Goal: Task Accomplishment & Management: Use online tool/utility

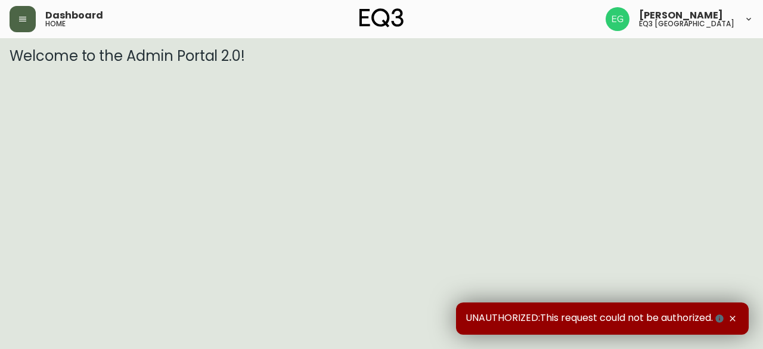
click at [18, 17] on icon "button" at bounding box center [23, 19] width 10 height 10
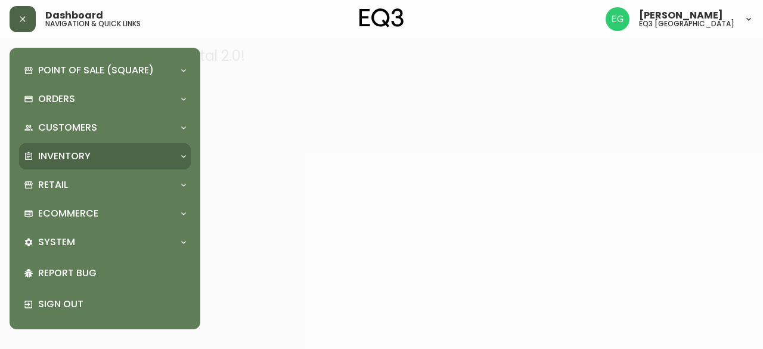
click at [54, 160] on p "Inventory" at bounding box center [64, 156] width 52 height 13
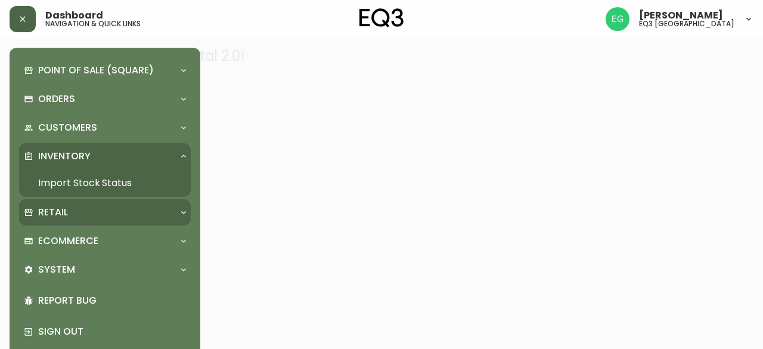
click at [66, 210] on p "Retail" at bounding box center [53, 212] width 30 height 13
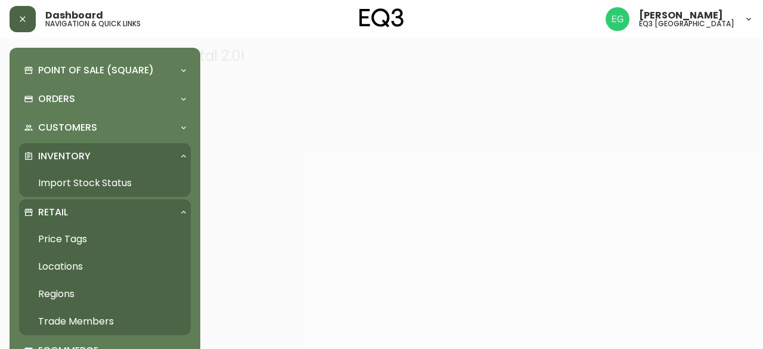
click at [76, 237] on link "Price Tags" at bounding box center [105, 238] width 172 height 27
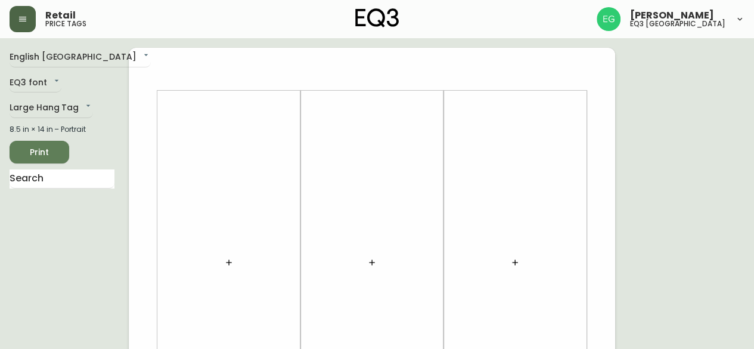
click at [506, 250] on div at bounding box center [514, 263] width 129 height 332
click at [510, 267] on button "button" at bounding box center [515, 262] width 24 height 24
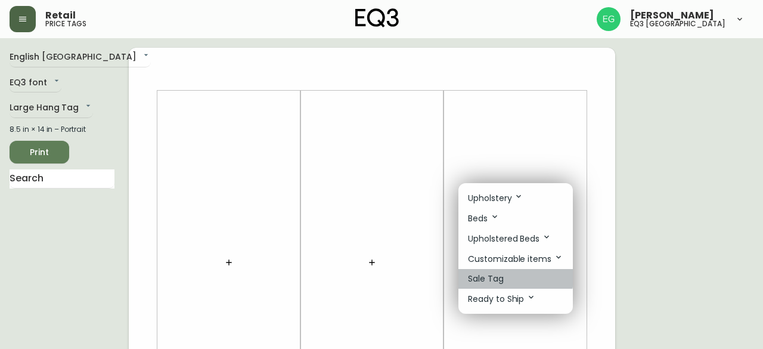
click at [497, 276] on p "Sale Tag" at bounding box center [486, 278] width 36 height 13
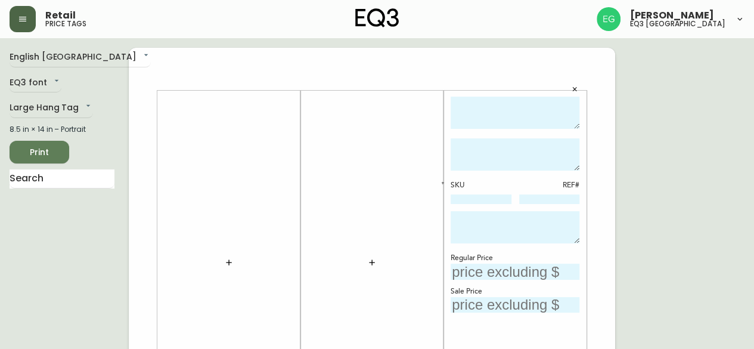
click at [512, 128] on textarea at bounding box center [514, 113] width 129 height 33
type textarea "g"
click at [537, 106] on textarea "GROW UNIT (CHARCOAL, WALNUT" at bounding box center [514, 113] width 129 height 33
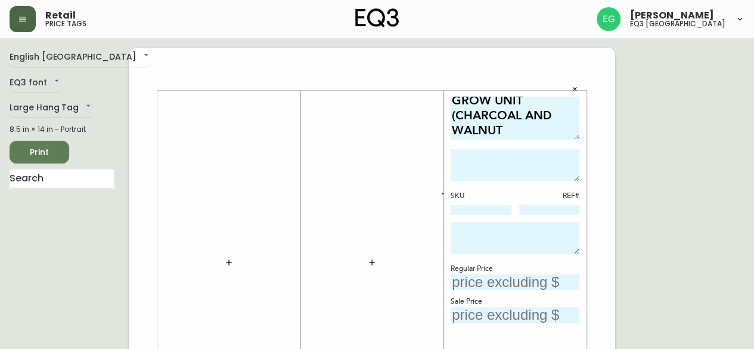
scroll to position [0, 0]
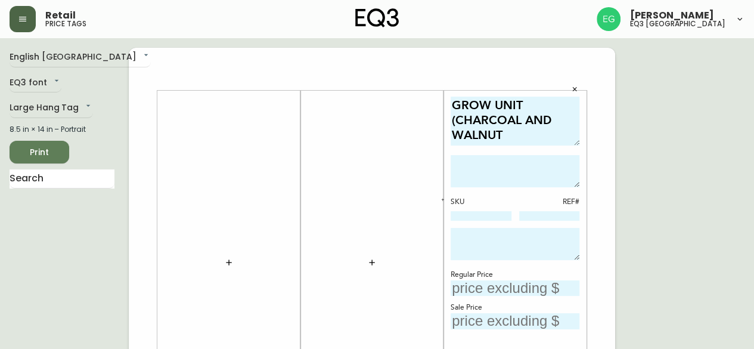
drag, startPoint x: 577, startPoint y: 126, endPoint x: 577, endPoint y: 142, distance: 16.7
click at [577, 142] on textarea "GROW UNIT (CHARCOAL AND WALNUT" at bounding box center [514, 121] width 129 height 49
type textarea "GROW UNIT (CHARCOAL AND WALNUT"
click at [559, 173] on textarea at bounding box center [514, 171] width 129 height 32
type textarea "FINAL SALE - CANNOT BE COMBINED WITH ANY OTHER PROMOTIONAL SALES OR DISCOUNTS"
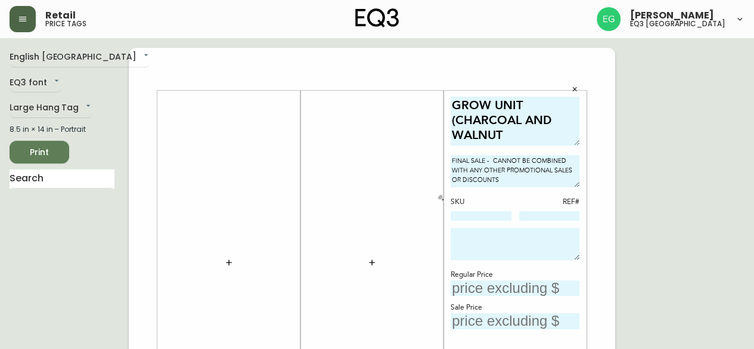
click at [445, 198] on button "button" at bounding box center [442, 199] width 11 height 11
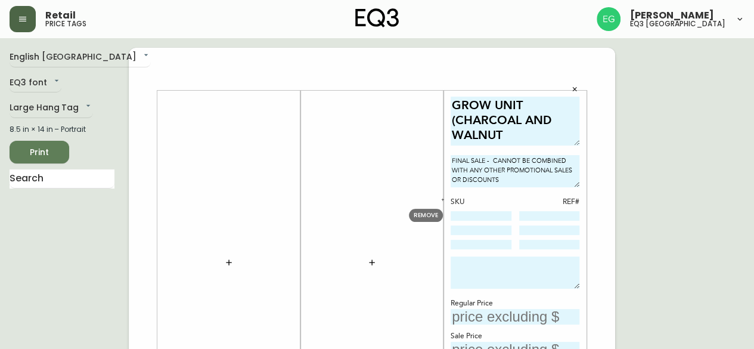
click at [471, 219] on input at bounding box center [480, 216] width 61 height 10
type input "[PHONE_NUMBER]"
click at [496, 234] on div at bounding box center [480, 230] width 61 height 11
click at [496, 232] on input at bounding box center [480, 230] width 61 height 10
type input "[PHONE_NUMBER]"
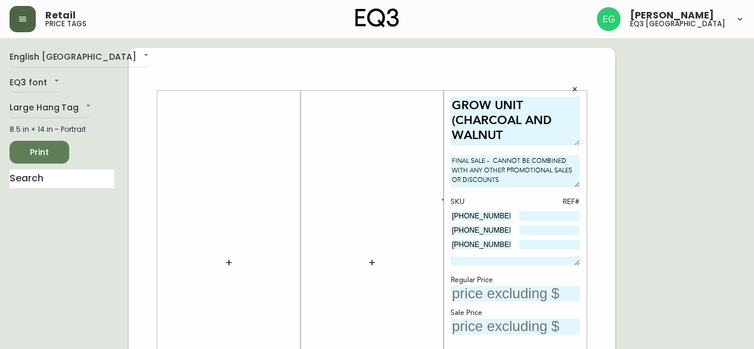
drag, startPoint x: 575, startPoint y: 285, endPoint x: 583, endPoint y: 250, distance: 36.5
click at [583, 250] on div "GROW UNIT (CHARCOAL AND WALNUT FINAL SALE - CANNOT BE COMBINED WITH ANY OTHER P…" at bounding box center [514, 262] width 143 height 343
type input "[PHONE_NUMBER]"
click at [502, 293] on input "text" at bounding box center [514, 293] width 129 height 16
type input "$599"
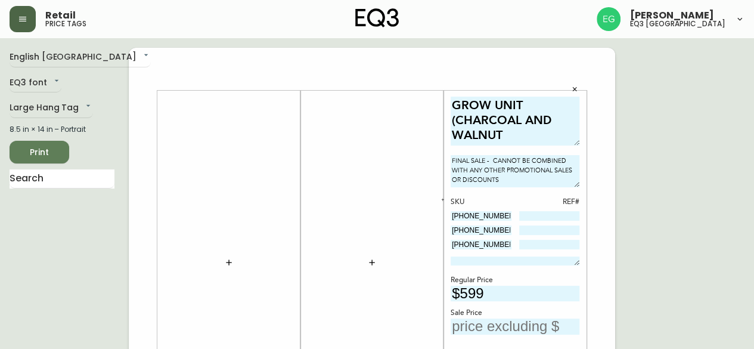
click at [492, 321] on input "text" at bounding box center [514, 326] width 129 height 16
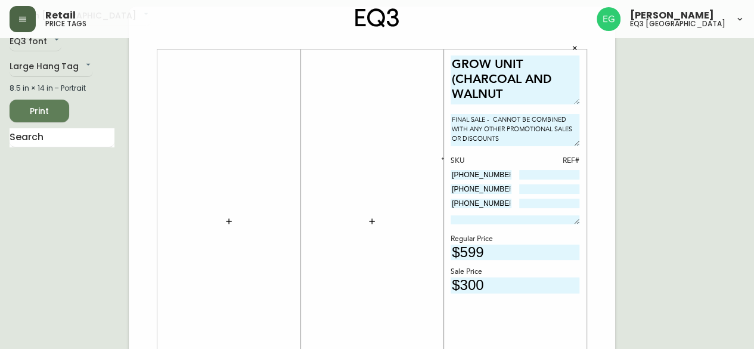
scroll to position [60, 0]
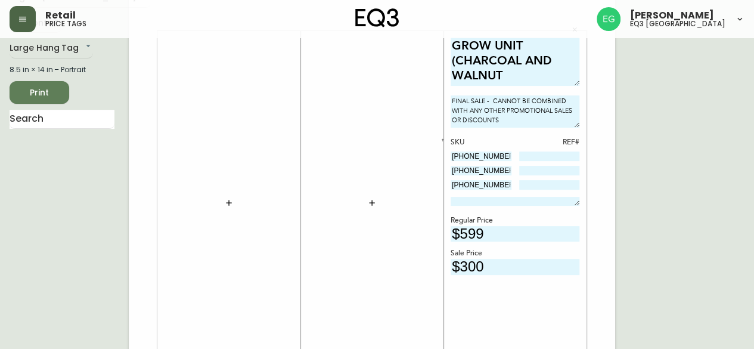
type input "$300"
click at [540, 155] on input at bounding box center [549, 156] width 61 height 10
type input "1189"
click at [572, 197] on textarea at bounding box center [514, 201] width 129 height 9
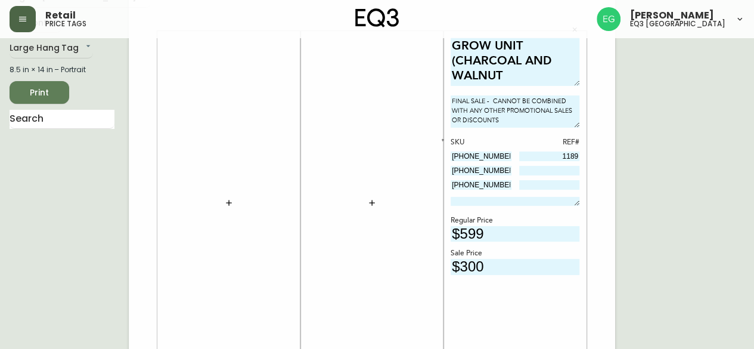
click at [559, 169] on input at bounding box center [549, 171] width 61 height 10
type input "402"
click at [558, 180] on input at bounding box center [549, 185] width 61 height 10
type input "2"
type input "142"
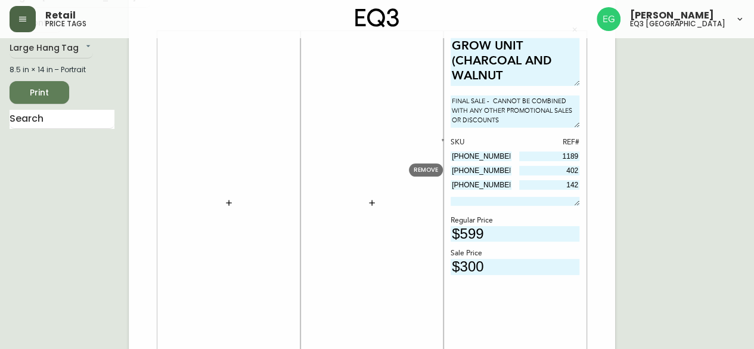
drag, startPoint x: 503, startPoint y: 167, endPoint x: 377, endPoint y: 172, distance: 127.0
drag, startPoint x: 500, startPoint y: 183, endPoint x: 380, endPoint y: 189, distance: 120.5
paste input "6"
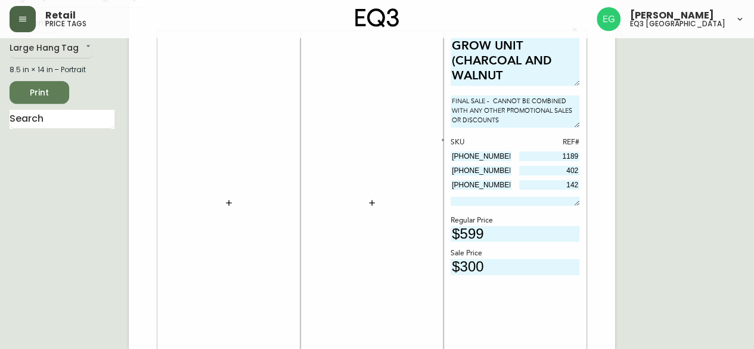
type input "[PHONE_NUMBER]"
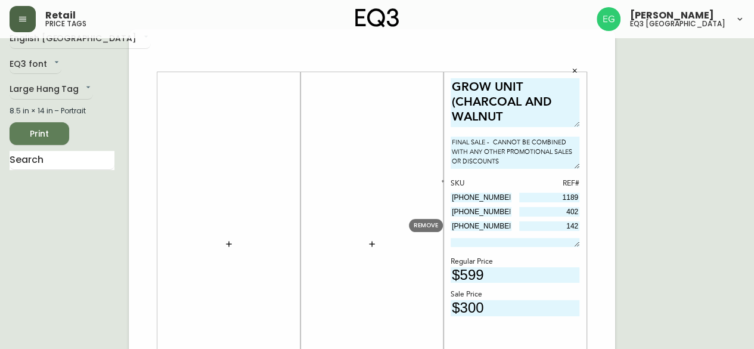
scroll to position [0, 0]
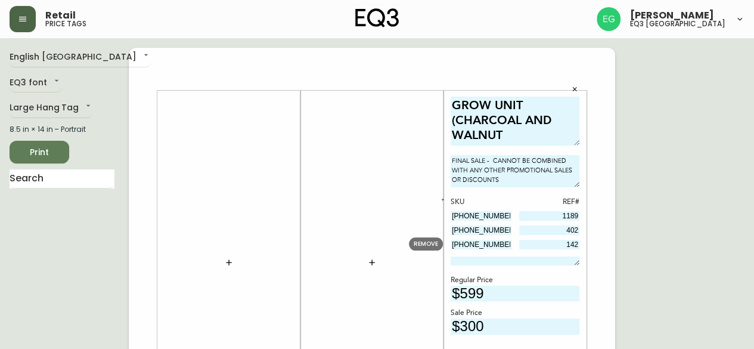
click at [20, 18] on icon "button" at bounding box center [23, 19] width 10 height 10
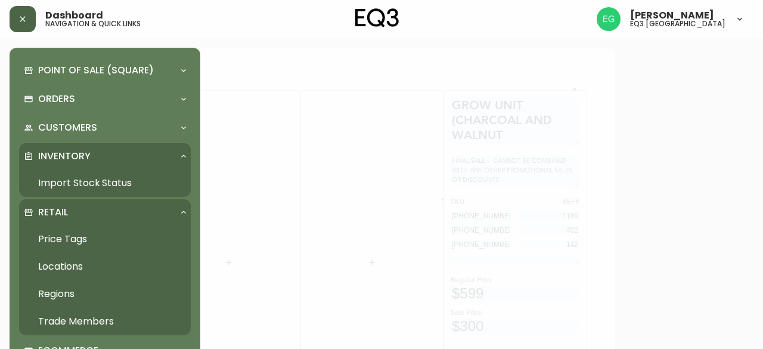
click at [279, 67] on div at bounding box center [381, 174] width 763 height 349
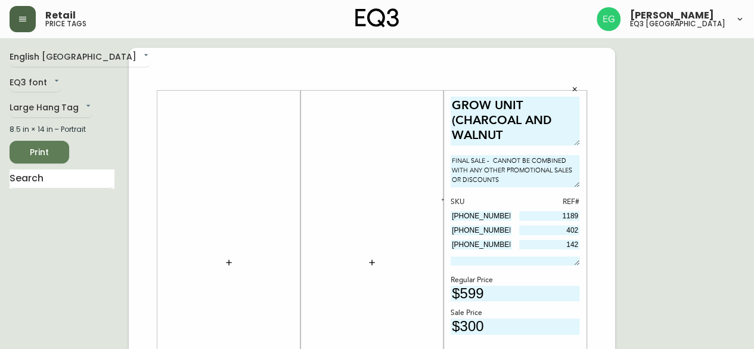
click at [48, 154] on span "Print" at bounding box center [39, 152] width 41 height 15
click at [45, 147] on span "Print" at bounding box center [39, 152] width 41 height 15
click at [41, 152] on span "Print" at bounding box center [39, 152] width 41 height 15
click at [22, 14] on icon "button" at bounding box center [23, 19] width 10 height 10
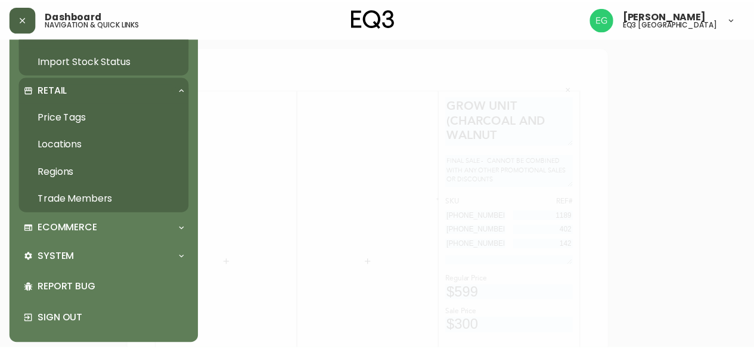
scroll to position [126, 0]
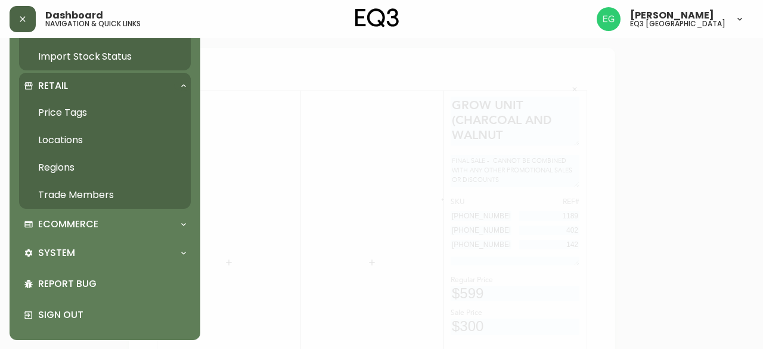
click at [762, 111] on div at bounding box center [381, 174] width 763 height 349
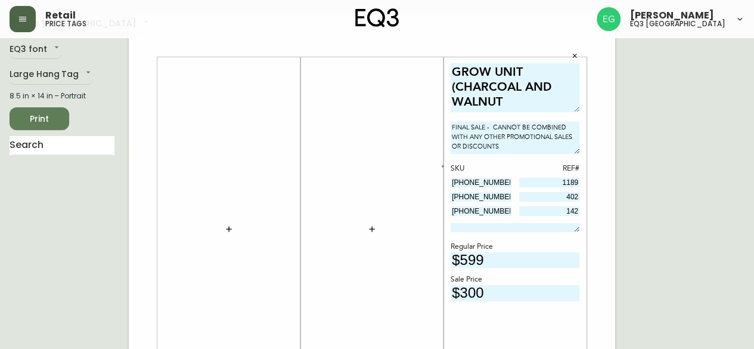
scroll to position [0, 0]
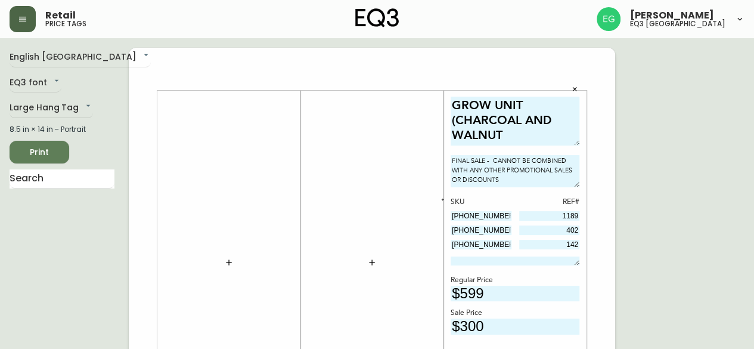
click at [30, 157] on span "Print" at bounding box center [39, 152] width 41 height 15
click at [13, 27] on button "button" at bounding box center [23, 19] width 26 height 26
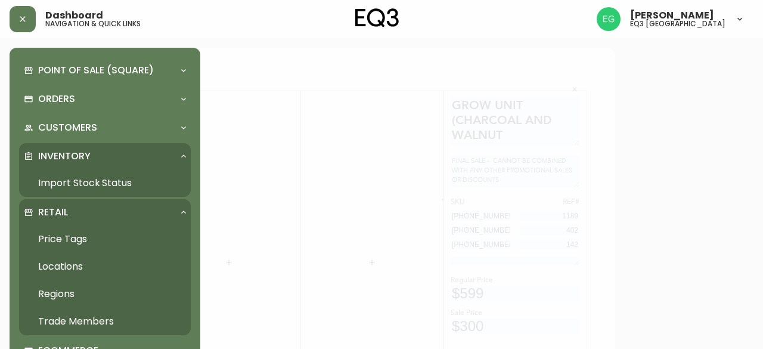
click at [524, 105] on div at bounding box center [381, 174] width 763 height 349
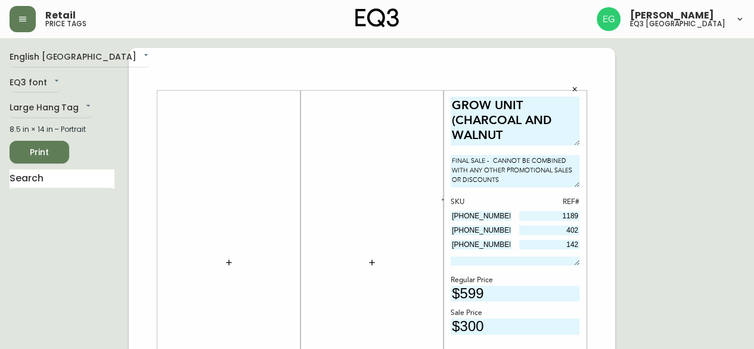
click at [45, 151] on span "Print" at bounding box center [39, 152] width 41 height 15
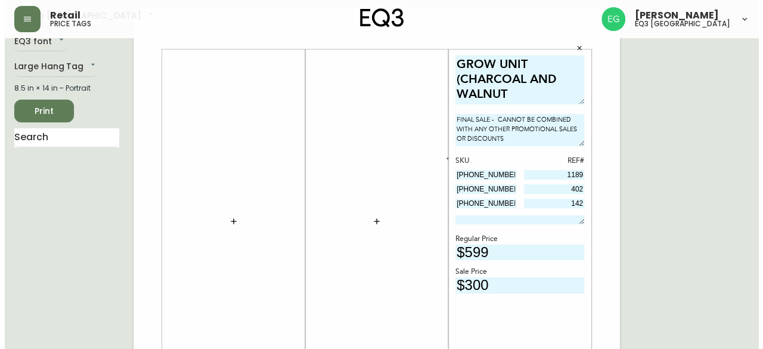
scroll to position [60, 0]
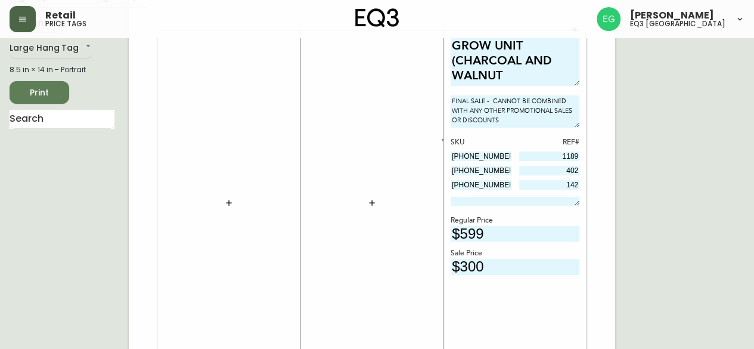
click at [30, 21] on button "button" at bounding box center [23, 19] width 26 height 26
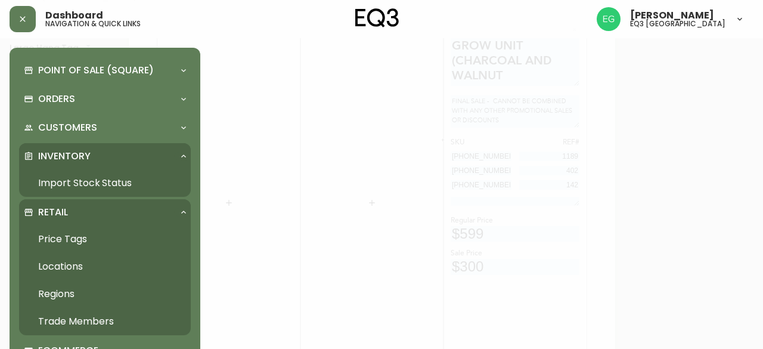
click at [313, 71] on div at bounding box center [381, 174] width 763 height 349
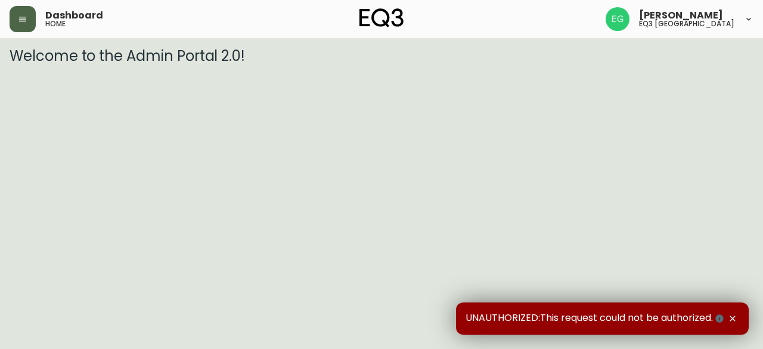
click at [27, 24] on button "button" at bounding box center [23, 19] width 26 height 26
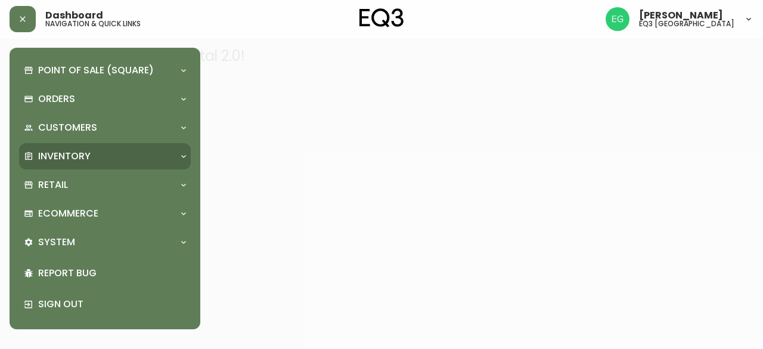
click at [63, 158] on p "Inventory" at bounding box center [64, 156] width 52 height 13
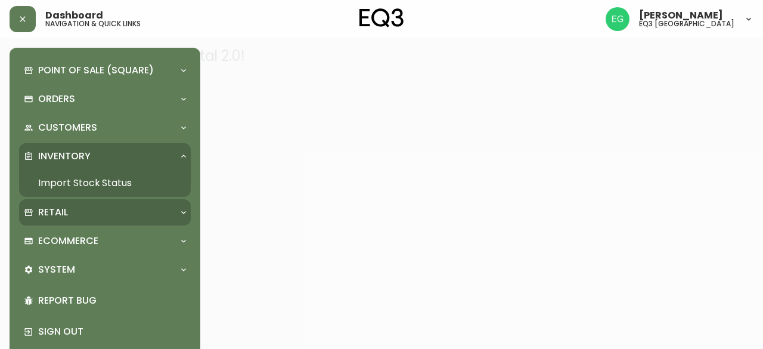
click at [64, 210] on p "Retail" at bounding box center [53, 212] width 30 height 13
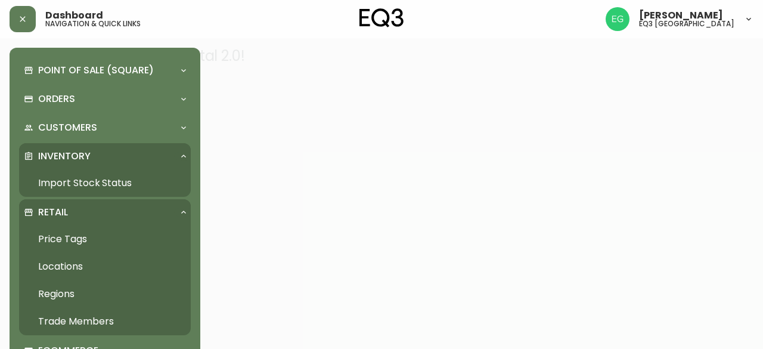
click at [73, 242] on link "Price Tags" at bounding box center [105, 238] width 172 height 27
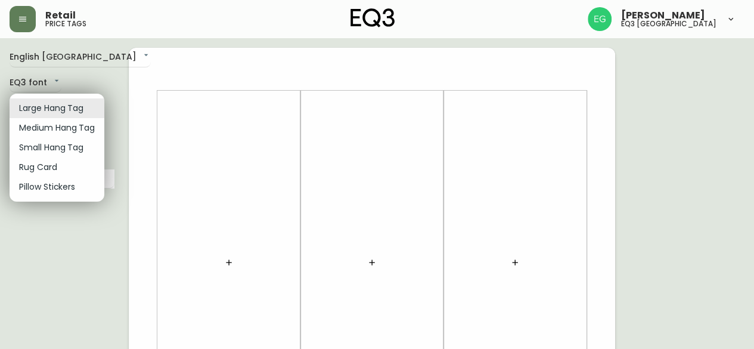
click at [44, 145] on li "Small Hang Tag" at bounding box center [57, 148] width 95 height 20
type input "small"
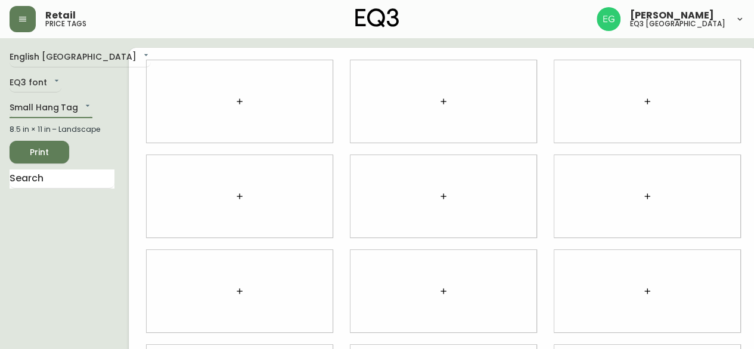
drag, startPoint x: 238, startPoint y: 102, endPoint x: 235, endPoint y: 97, distance: 6.4
click at [238, 102] on div at bounding box center [240, 101] width 186 height 82
click at [232, 95] on button "button" at bounding box center [240, 101] width 24 height 24
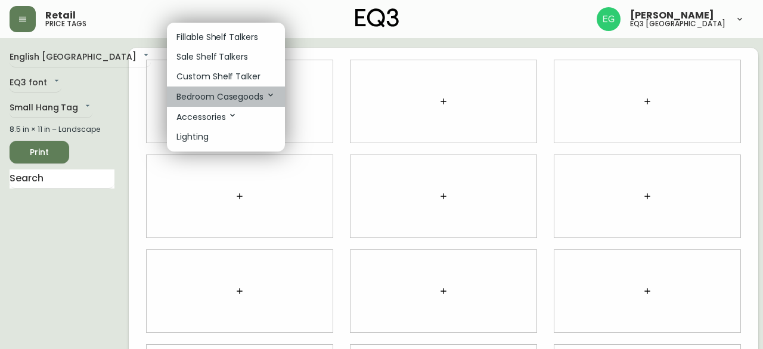
click at [221, 91] on p "Bedroom Casegoods" at bounding box center [225, 96] width 99 height 13
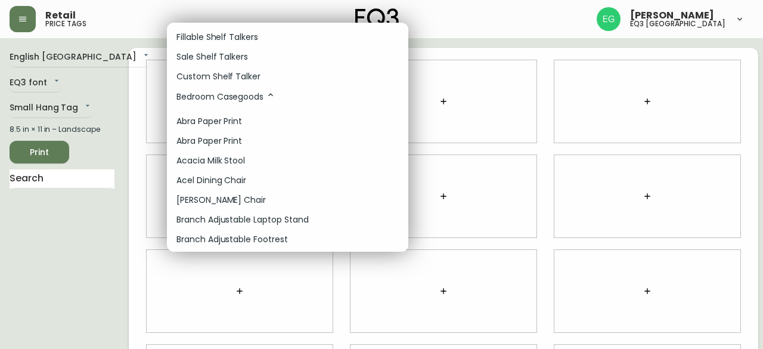
click at [263, 153] on li "Acacia Milk Stool" at bounding box center [287, 161] width 241 height 20
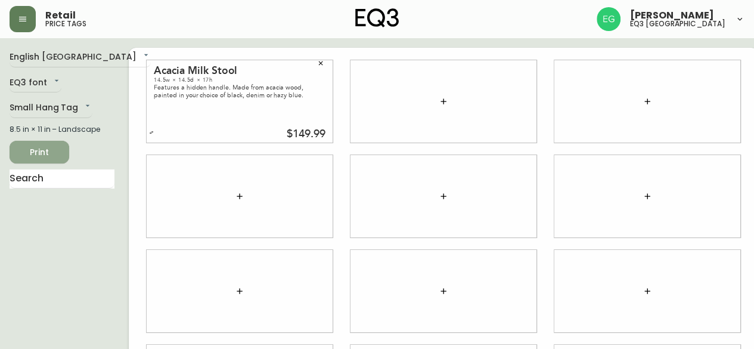
click at [24, 160] on button "Print" at bounding box center [40, 152] width 60 height 23
click at [23, 153] on span "Print" at bounding box center [39, 152] width 41 height 15
click at [592, 79] on div at bounding box center [647, 101] width 186 height 82
click at [698, 149] on div at bounding box center [647, 196] width 204 height 95
click at [705, 146] on div at bounding box center [647, 101] width 204 height 95
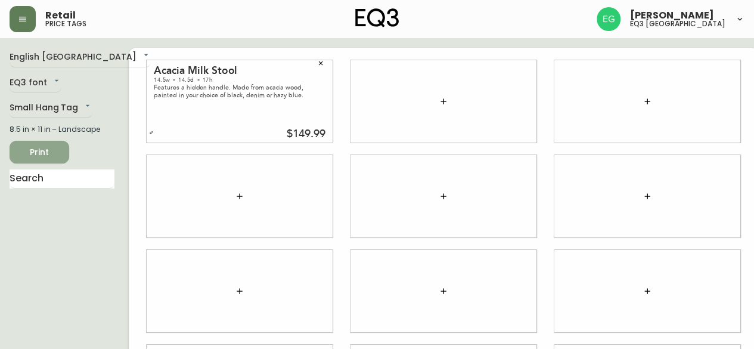
click at [36, 150] on span "Print" at bounding box center [39, 152] width 41 height 15
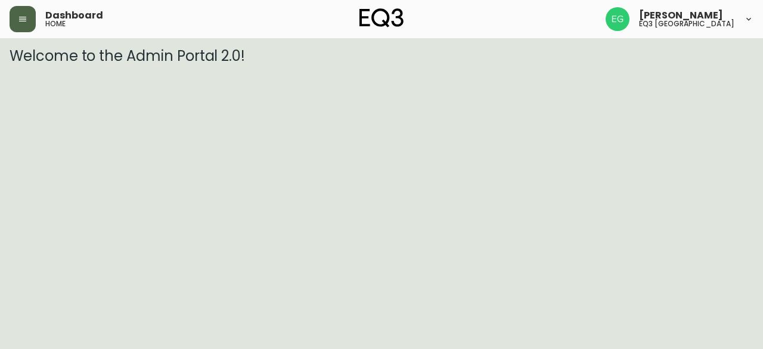
click at [31, 24] on button "button" at bounding box center [23, 19] width 26 height 26
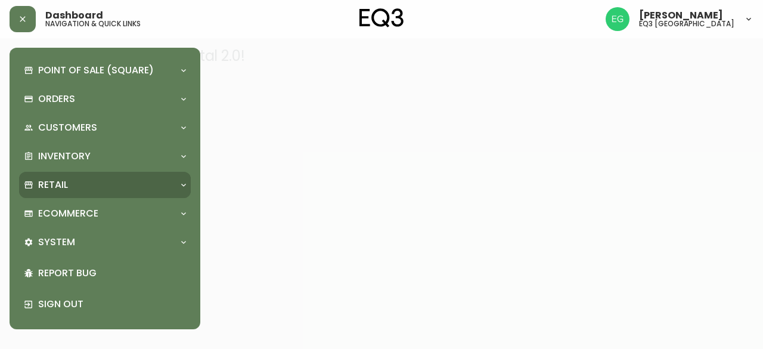
click at [86, 189] on div "Retail" at bounding box center [99, 184] width 150 height 13
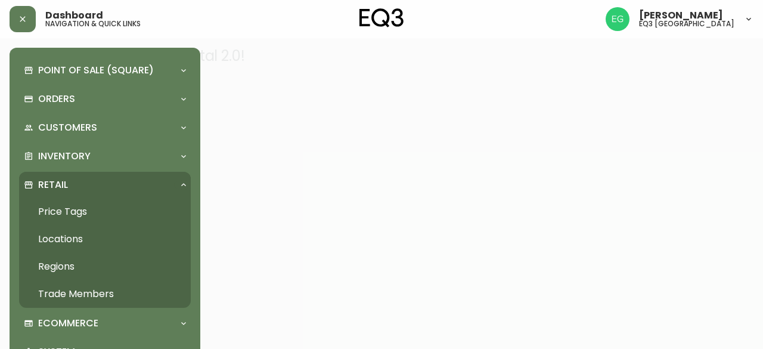
click at [91, 207] on link "Price Tags" at bounding box center [105, 211] width 172 height 27
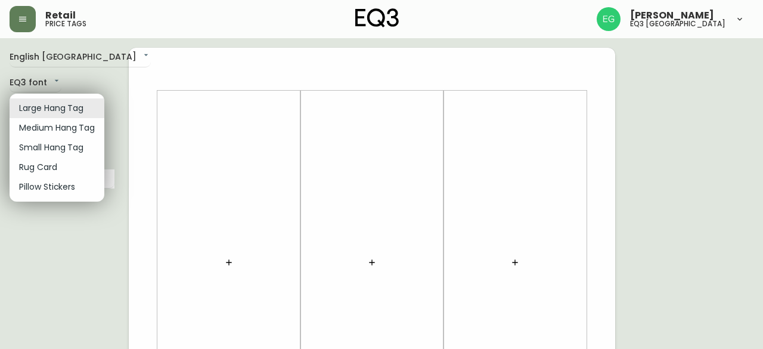
click at [62, 144] on li "Small Hang Tag" at bounding box center [57, 148] width 95 height 20
type input "small"
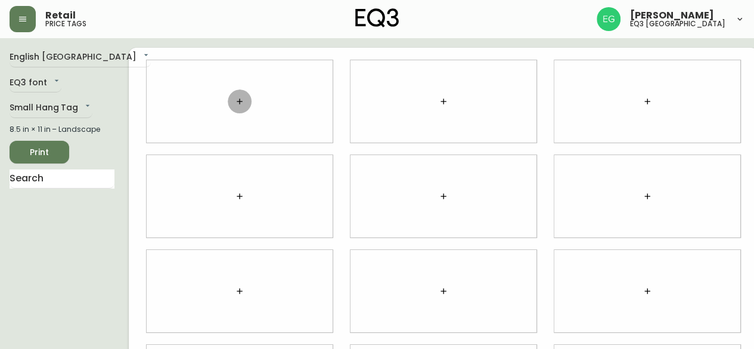
click at [228, 107] on button "button" at bounding box center [240, 101] width 24 height 24
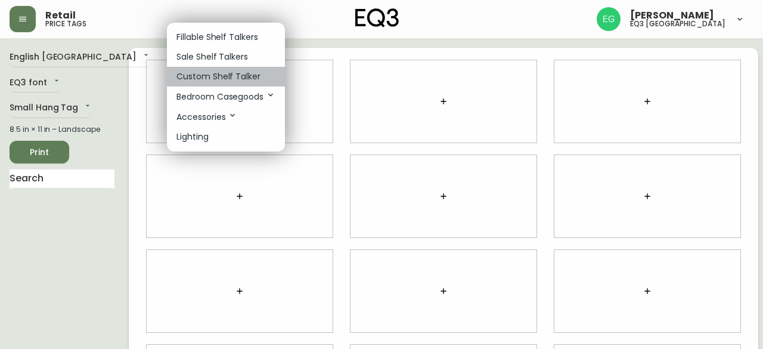
click at [245, 77] on p "Custom Shelf Talker" at bounding box center [218, 76] width 84 height 13
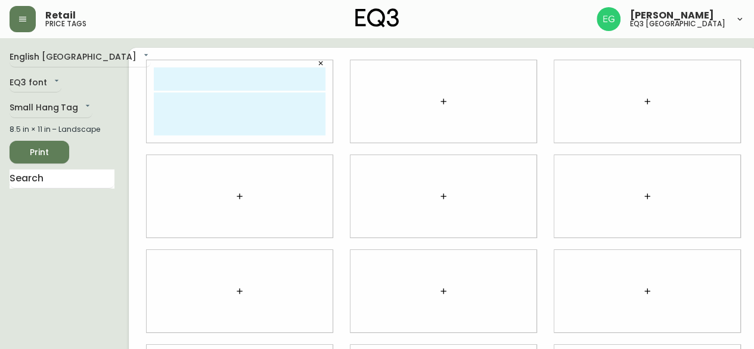
click at [253, 126] on textarea at bounding box center [240, 113] width 172 height 43
type textarea "YQRHDRTUYEARDZFCX"
click at [46, 147] on span "Print" at bounding box center [39, 152] width 41 height 15
